Goal: Information Seeking & Learning: Learn about a topic

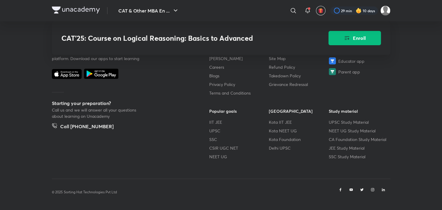
scroll to position [987, 0]
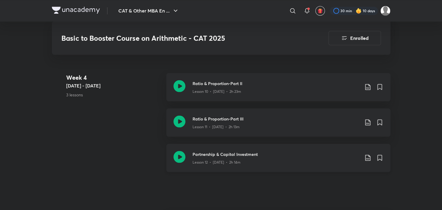
scroll to position [782, 0]
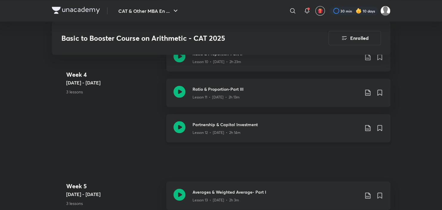
click at [369, 129] on icon at bounding box center [367, 127] width 7 height 7
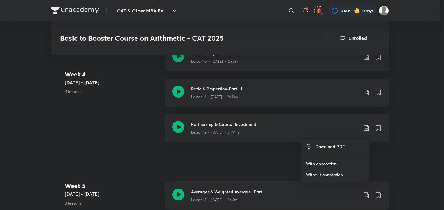
click at [325, 174] on p "Without annotation" at bounding box center [324, 175] width 37 height 6
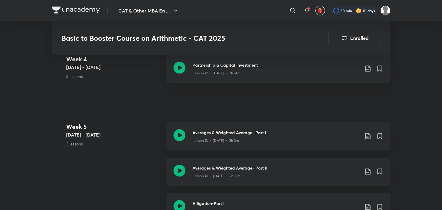
scroll to position [842, 0]
click at [368, 139] on icon at bounding box center [367, 135] width 7 height 7
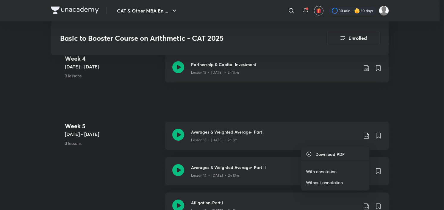
click at [331, 181] on p "Without annotation" at bounding box center [324, 183] width 37 height 6
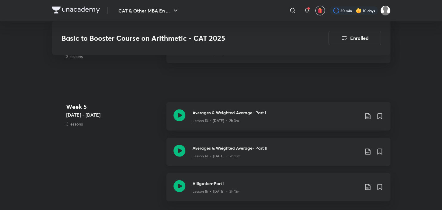
scroll to position [871, 0]
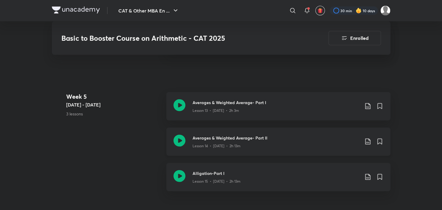
click at [367, 144] on icon at bounding box center [367, 141] width 7 height 7
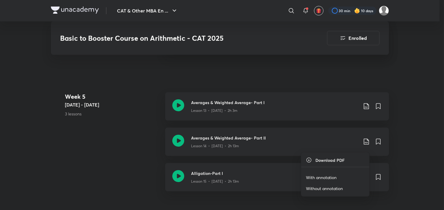
click at [324, 187] on p "Without annotation" at bounding box center [324, 189] width 37 height 6
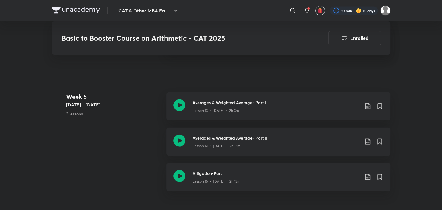
click at [412, 59] on div "CAT & Other MBA En ... ​ 30 min 10 days Basic to Booster Course on Arithmetic -…" at bounding box center [221, 52] width 442 height 1847
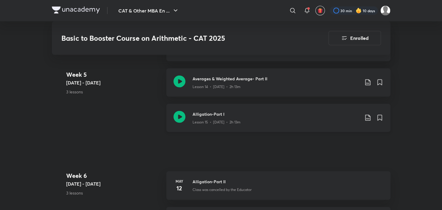
scroll to position [931, 0]
click at [367, 121] on icon at bounding box center [367, 117] width 7 height 7
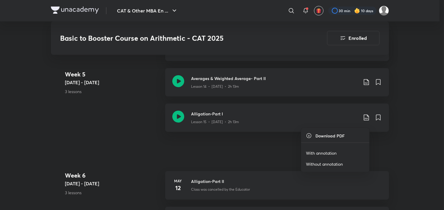
click at [321, 165] on p "Without annotation" at bounding box center [324, 164] width 37 height 6
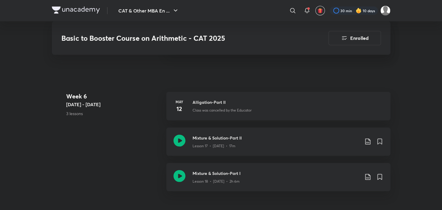
scroll to position [1020, 0]
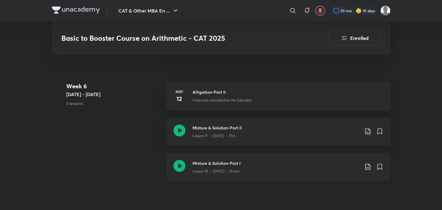
click at [368, 171] on icon at bounding box center [367, 167] width 7 height 7
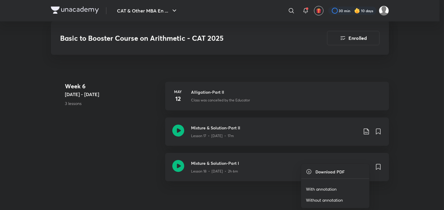
click at [327, 201] on p "Without annotation" at bounding box center [324, 200] width 37 height 6
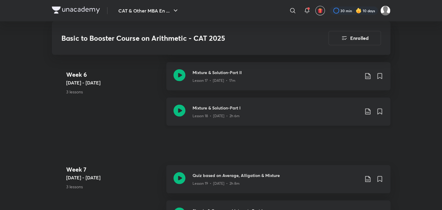
scroll to position [1110, 0]
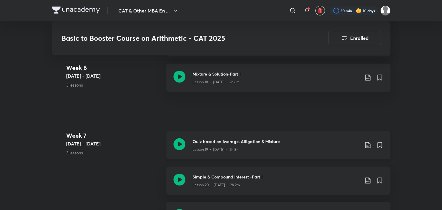
click at [365, 149] on icon at bounding box center [367, 145] width 7 height 7
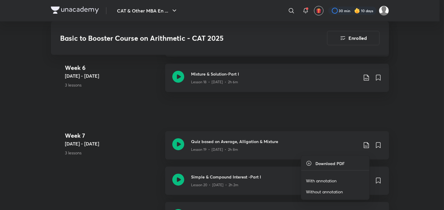
click at [322, 192] on p "Without annotation" at bounding box center [324, 192] width 37 height 6
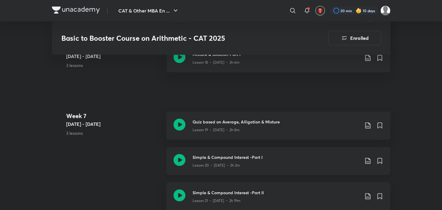
scroll to position [1140, 0]
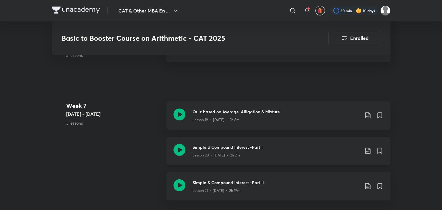
click at [365, 153] on icon at bounding box center [367, 150] width 7 height 7
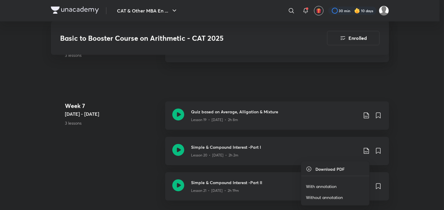
click at [312, 196] on p "Without annotation" at bounding box center [324, 197] width 37 height 6
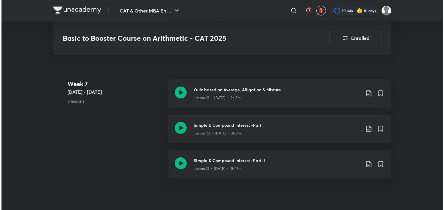
scroll to position [1199, 0]
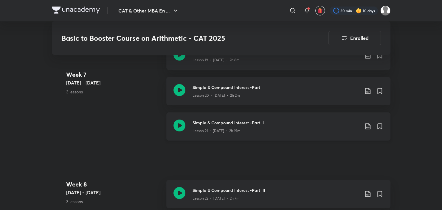
click at [364, 130] on icon at bounding box center [367, 126] width 7 height 7
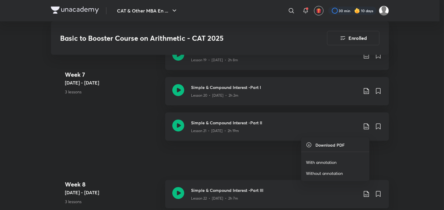
click at [312, 174] on p "Without annotation" at bounding box center [324, 173] width 37 height 6
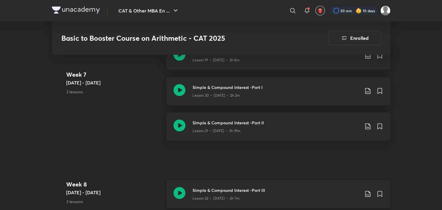
click at [369, 197] on icon at bounding box center [367, 194] width 5 height 6
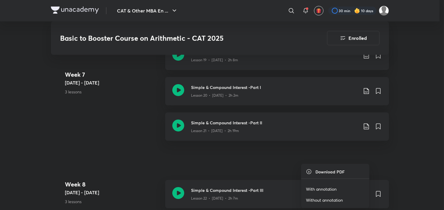
click at [341, 199] on p "Without annotation" at bounding box center [324, 200] width 37 height 6
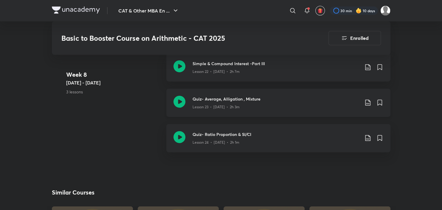
scroll to position [1327, 0]
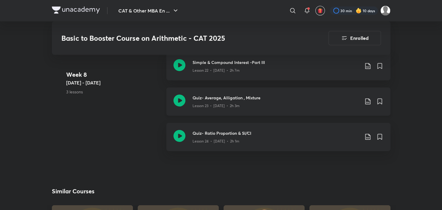
click at [368, 105] on icon at bounding box center [367, 102] width 5 height 6
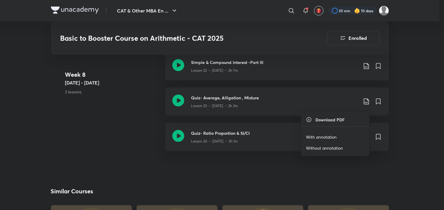
click at [324, 145] on p "Without annotation" at bounding box center [324, 148] width 37 height 6
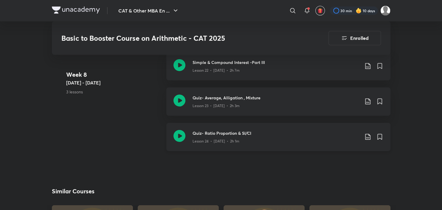
click at [369, 141] on icon at bounding box center [367, 136] width 7 height 7
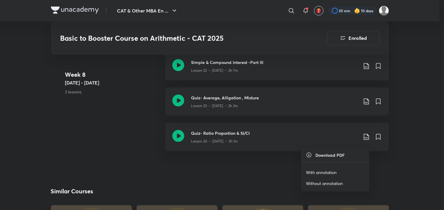
click at [314, 182] on p "Without annotation" at bounding box center [324, 183] width 37 height 6
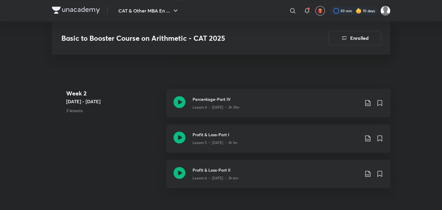
scroll to position [404, 0]
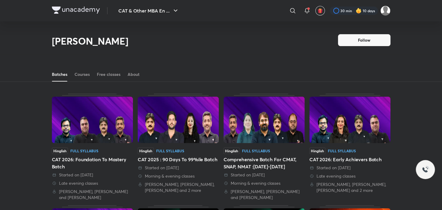
scroll to position [26, 0]
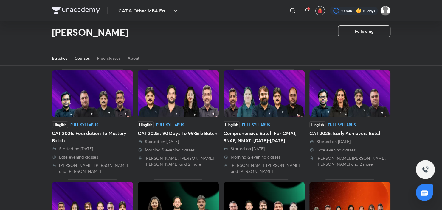
click at [88, 57] on div "Courses" at bounding box center [81, 58] width 15 height 6
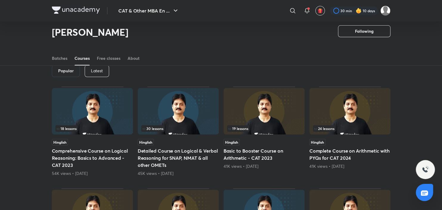
click at [94, 69] on p "Latest" at bounding box center [97, 71] width 12 height 5
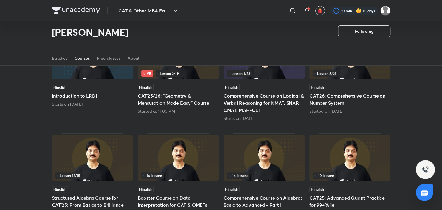
scroll to position [116, 0]
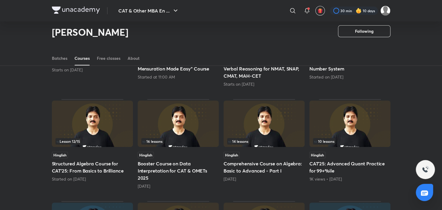
click at [339, 104] on img at bounding box center [349, 124] width 81 height 46
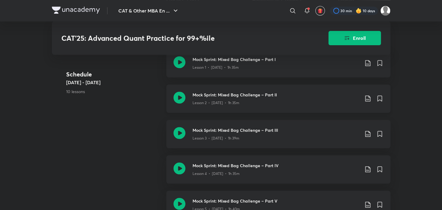
scroll to position [238, 0]
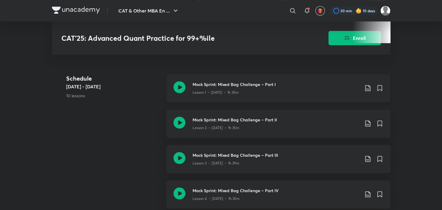
click at [179, 92] on icon at bounding box center [179, 87] width 12 height 12
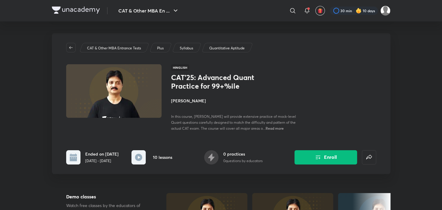
drag, startPoint x: 241, startPoint y: 123, endPoint x: 246, endPoint y: 109, distance: 15.4
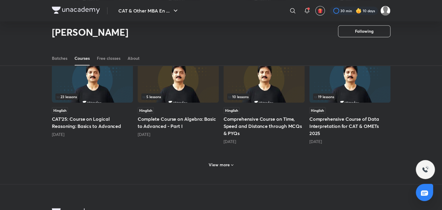
scroll to position [264, 0]
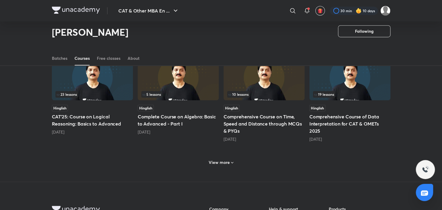
click at [280, 81] on img at bounding box center [263, 77] width 81 height 46
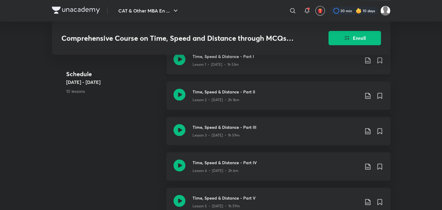
scroll to position [208, 0]
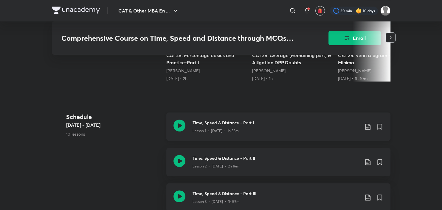
click at [182, 129] on icon at bounding box center [179, 126] width 12 height 12
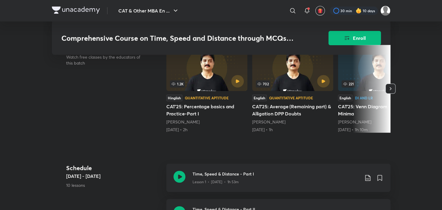
scroll to position [60, 0]
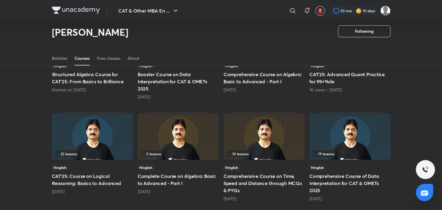
scroll to position [264, 0]
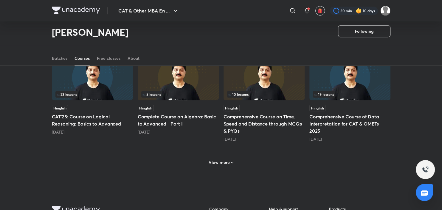
click at [215, 165] on h6 "View more" at bounding box center [218, 163] width 21 height 6
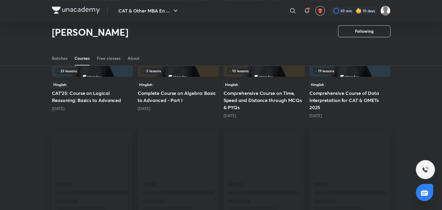
scroll to position [324, 0]
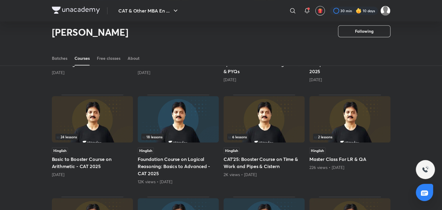
click at [259, 110] on img at bounding box center [263, 119] width 81 height 46
